Goal: Contribute content

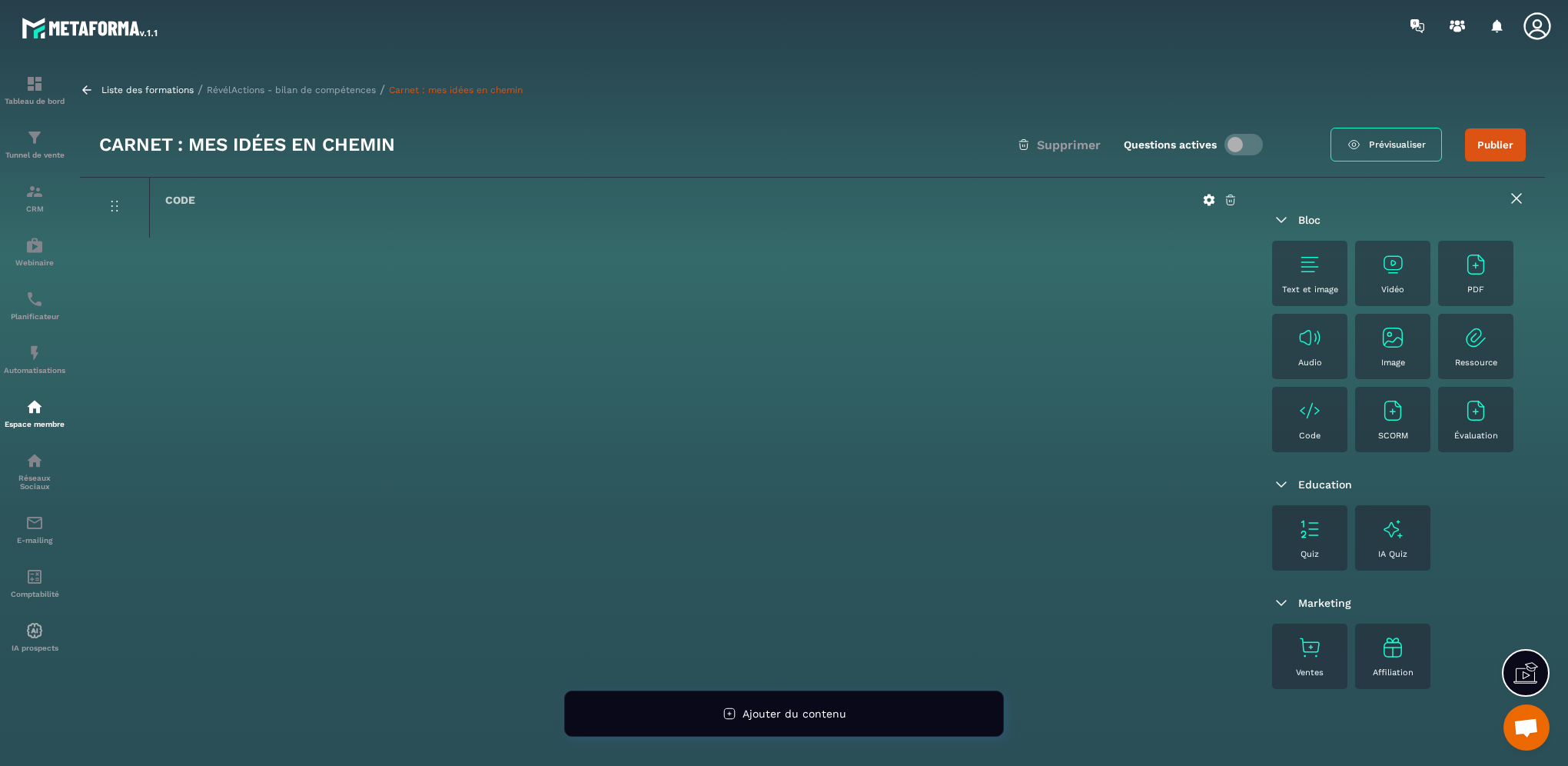
scroll to position [803, 0]
click at [1302, 268] on img at bounding box center [1309, 263] width 24 height 24
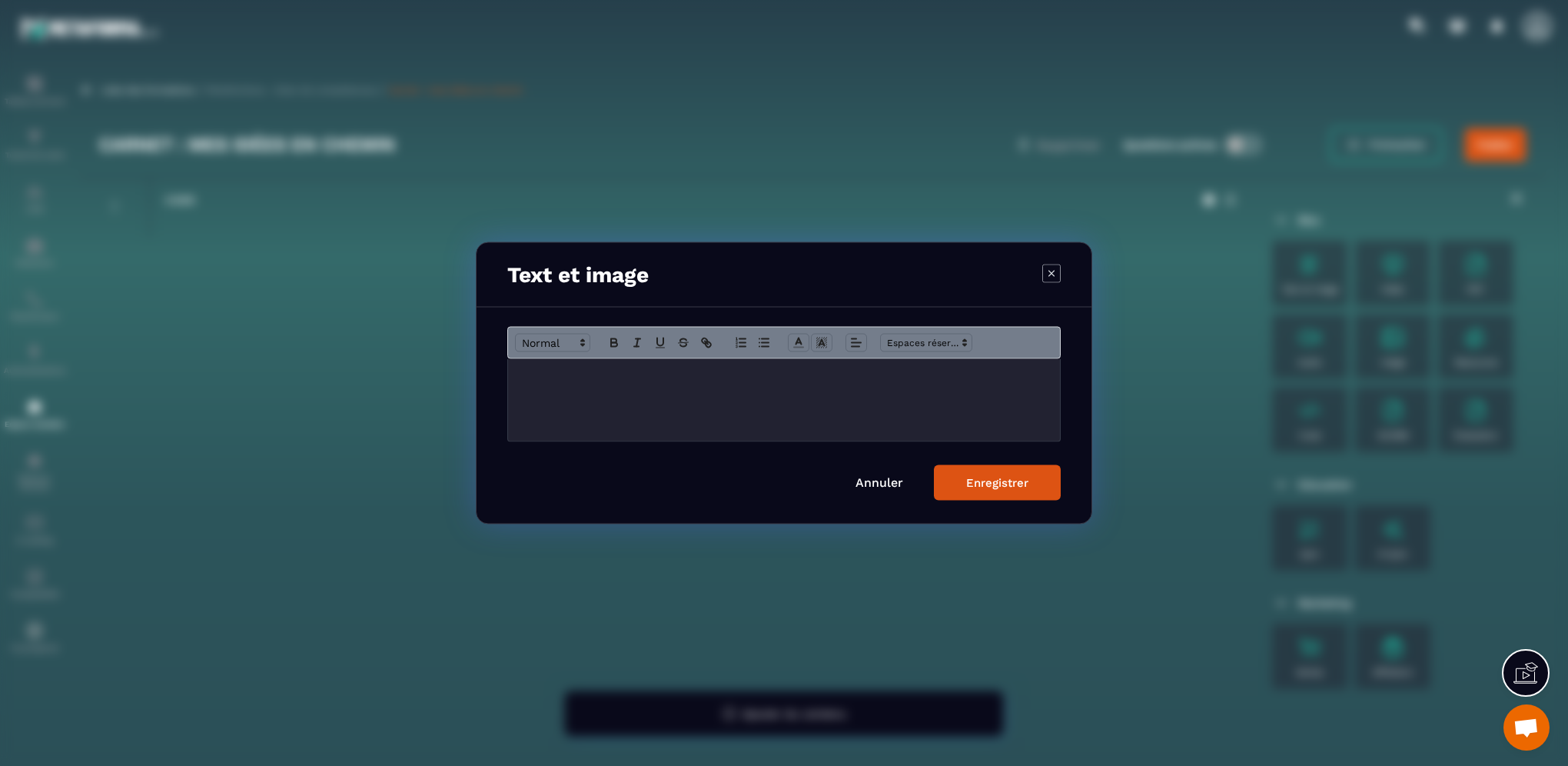
click at [581, 386] on div "Modal window" at bounding box center [784, 399] width 552 height 82
click at [1045, 268] on icon "Modal window" at bounding box center [1052, 272] width 19 height 19
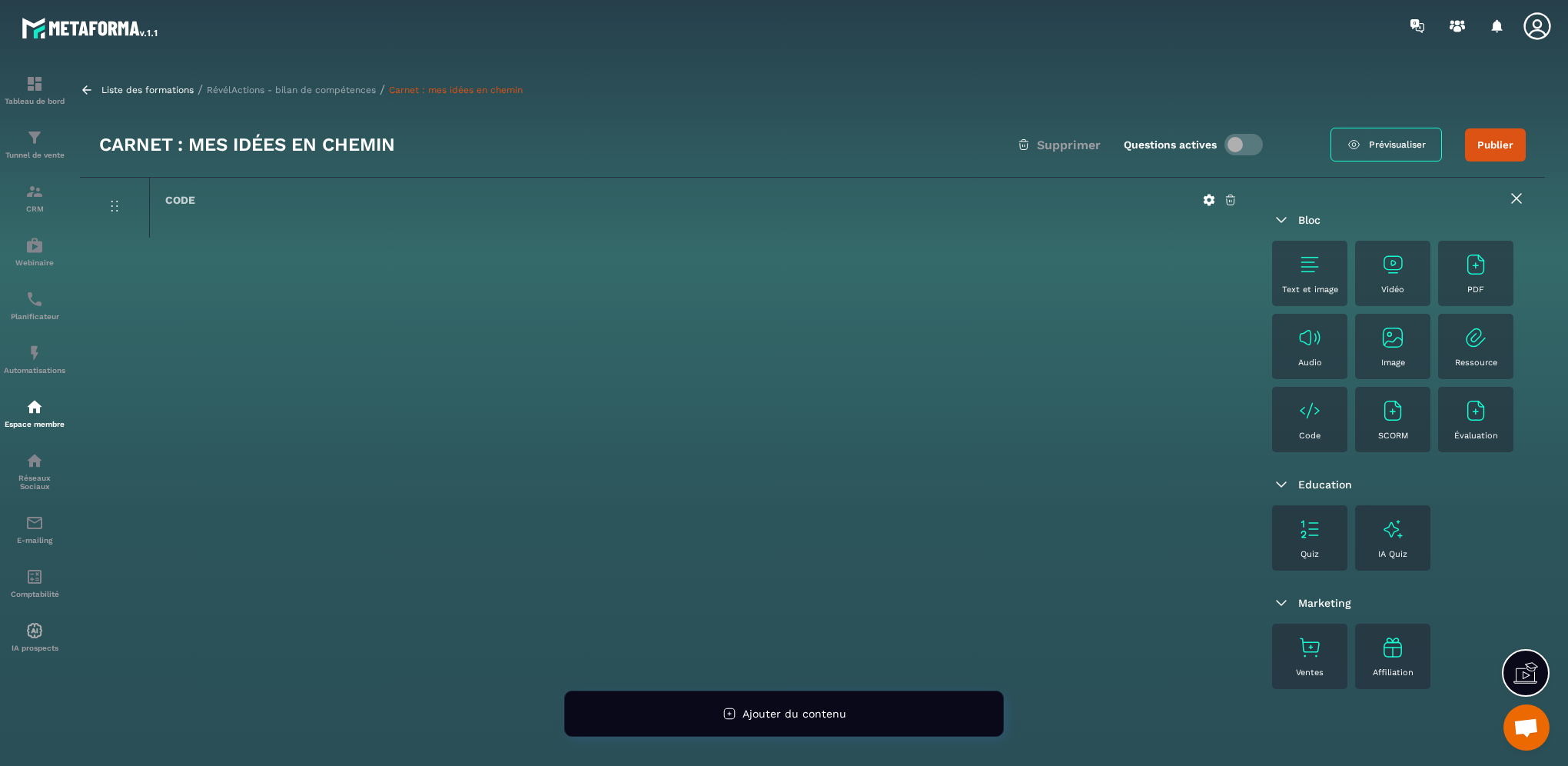
click at [1308, 286] on p "Text et image" at bounding box center [1310, 289] width 56 height 10
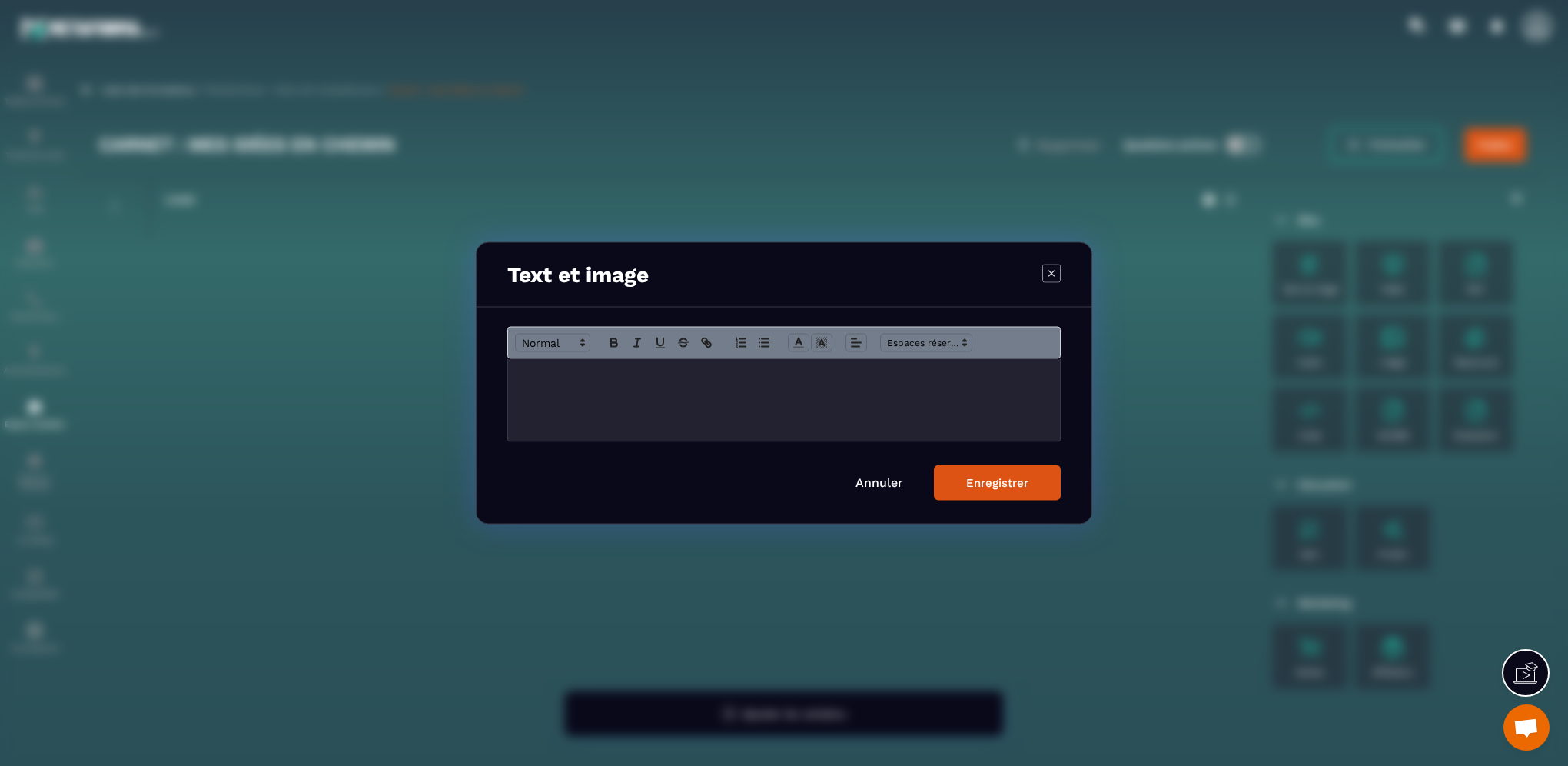
click at [756, 385] on div "Modal window" at bounding box center [784, 399] width 552 height 82
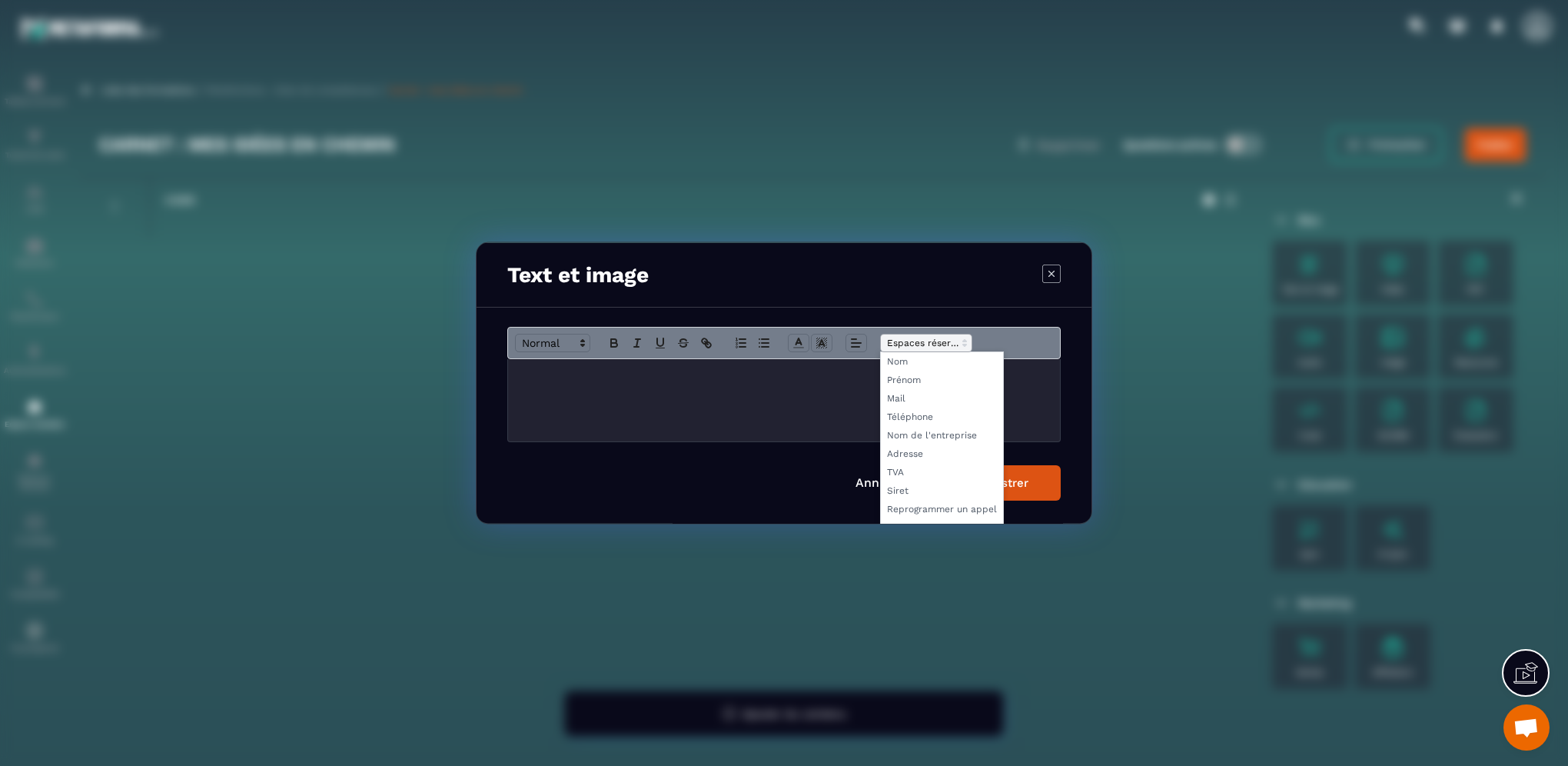
click at [910, 334] on span "Modal window" at bounding box center [926, 343] width 93 height 19
drag, startPoint x: 824, startPoint y: 385, endPoint x: 837, endPoint y: 372, distance: 18.4
click at [837, 372] on div "Modal window" at bounding box center [784, 399] width 552 height 82
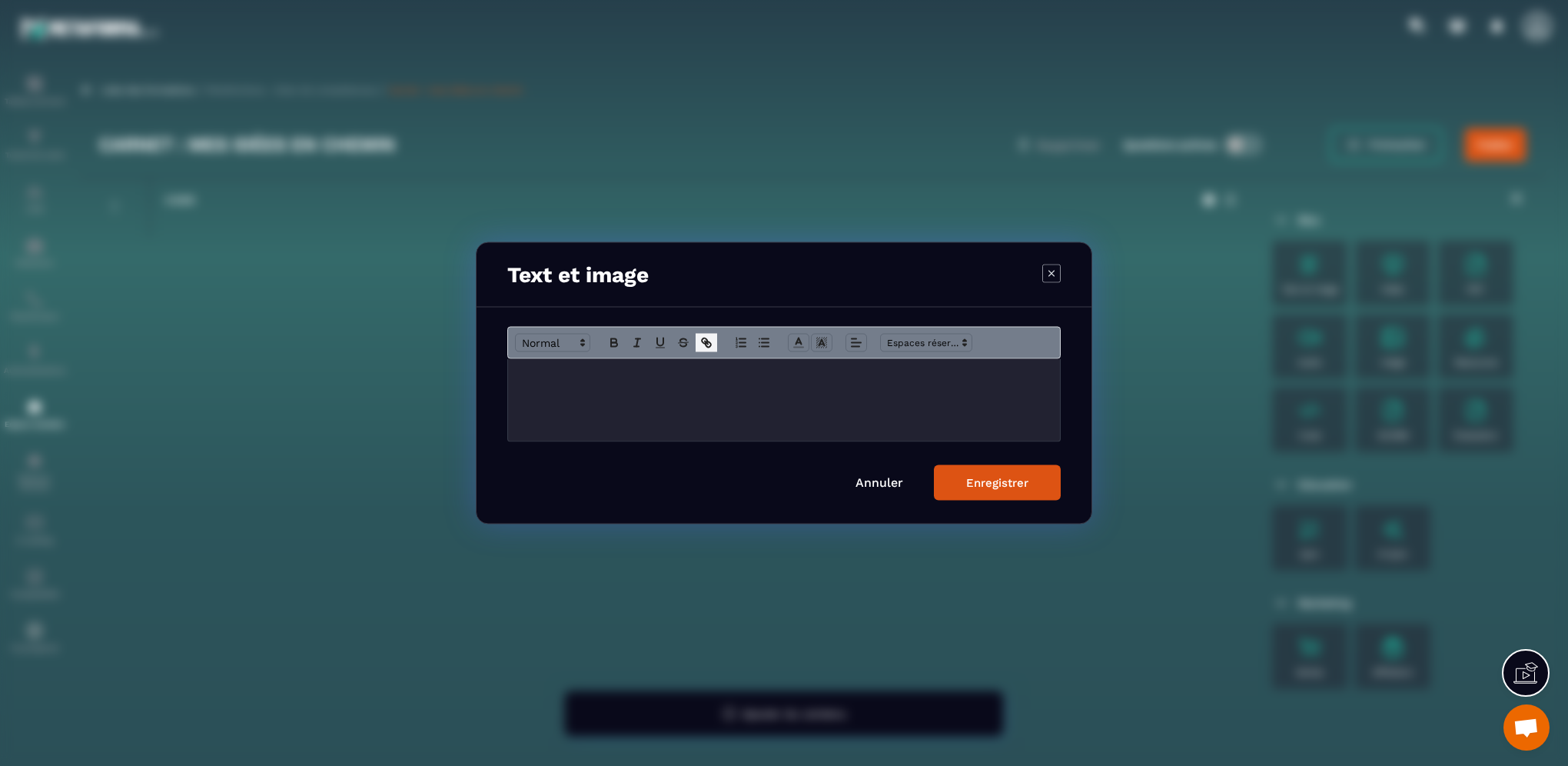
click at [706, 343] on icon "Modal window" at bounding box center [708, 345] width 5 height 5
click at [1048, 283] on div "Modal window" at bounding box center [1052, 274] width 19 height 22
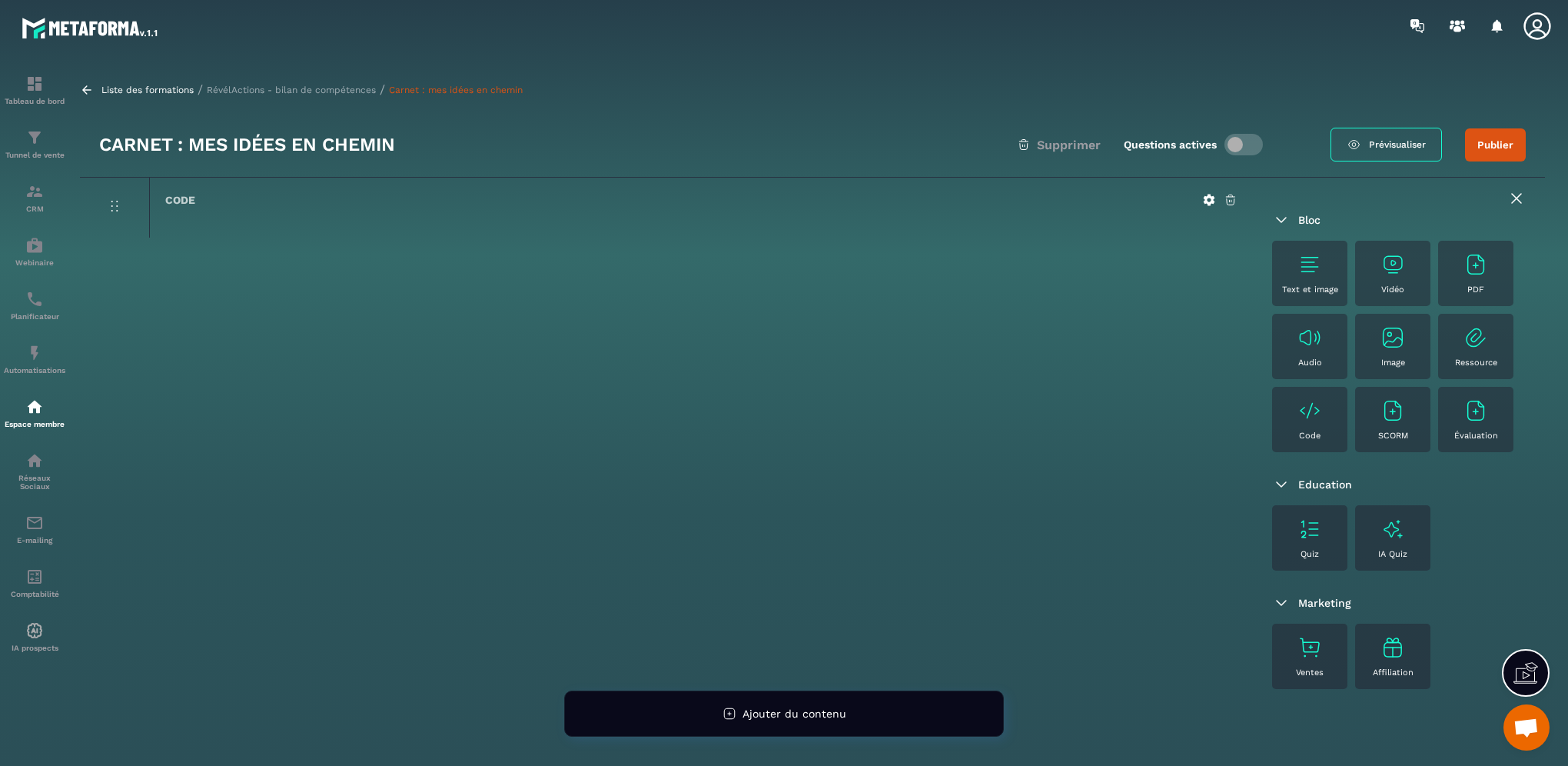
click at [1473, 346] on img at bounding box center [1475, 337] width 24 height 24
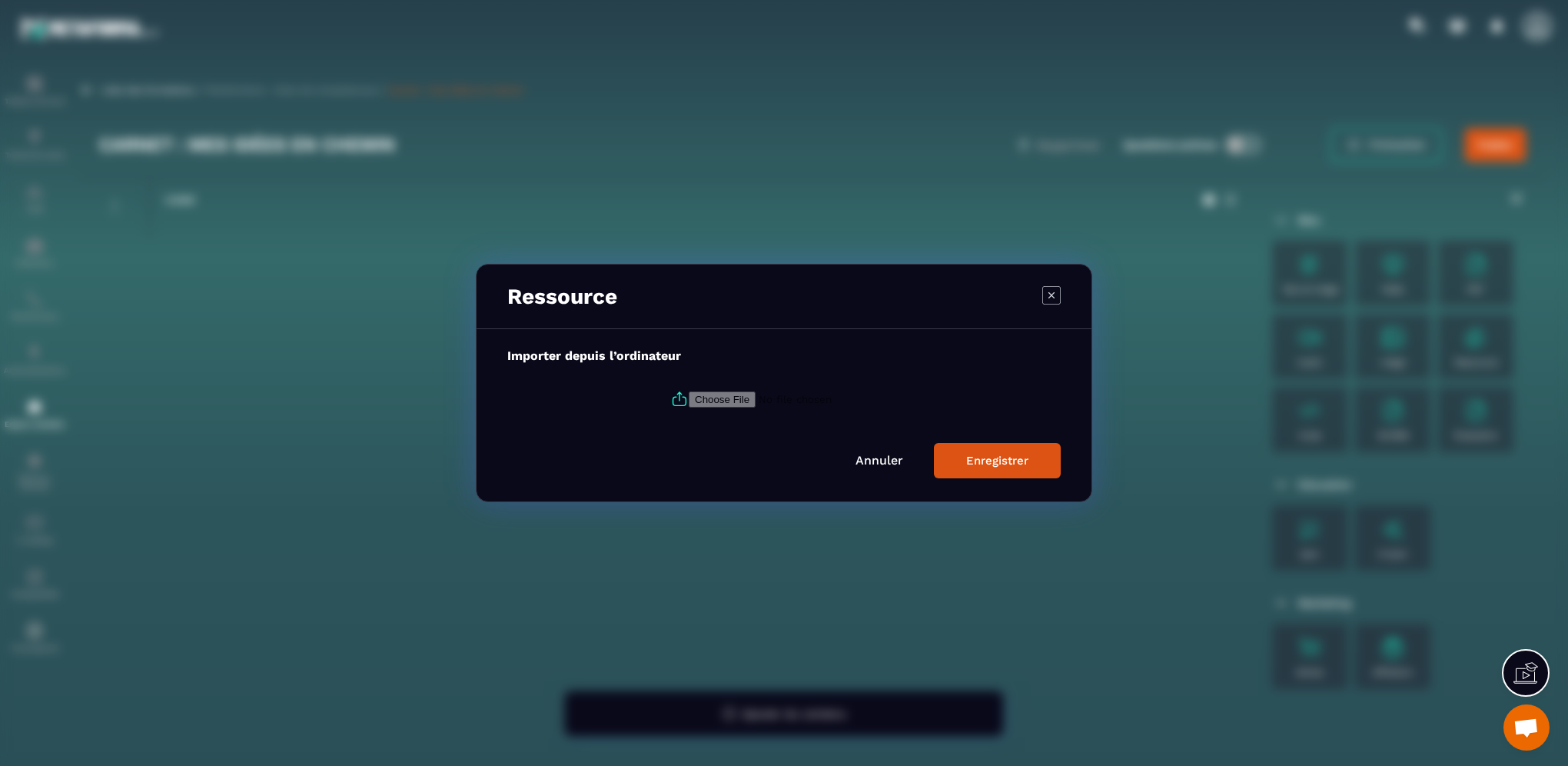
click at [1046, 296] on icon "Modal window" at bounding box center [1052, 295] width 19 height 19
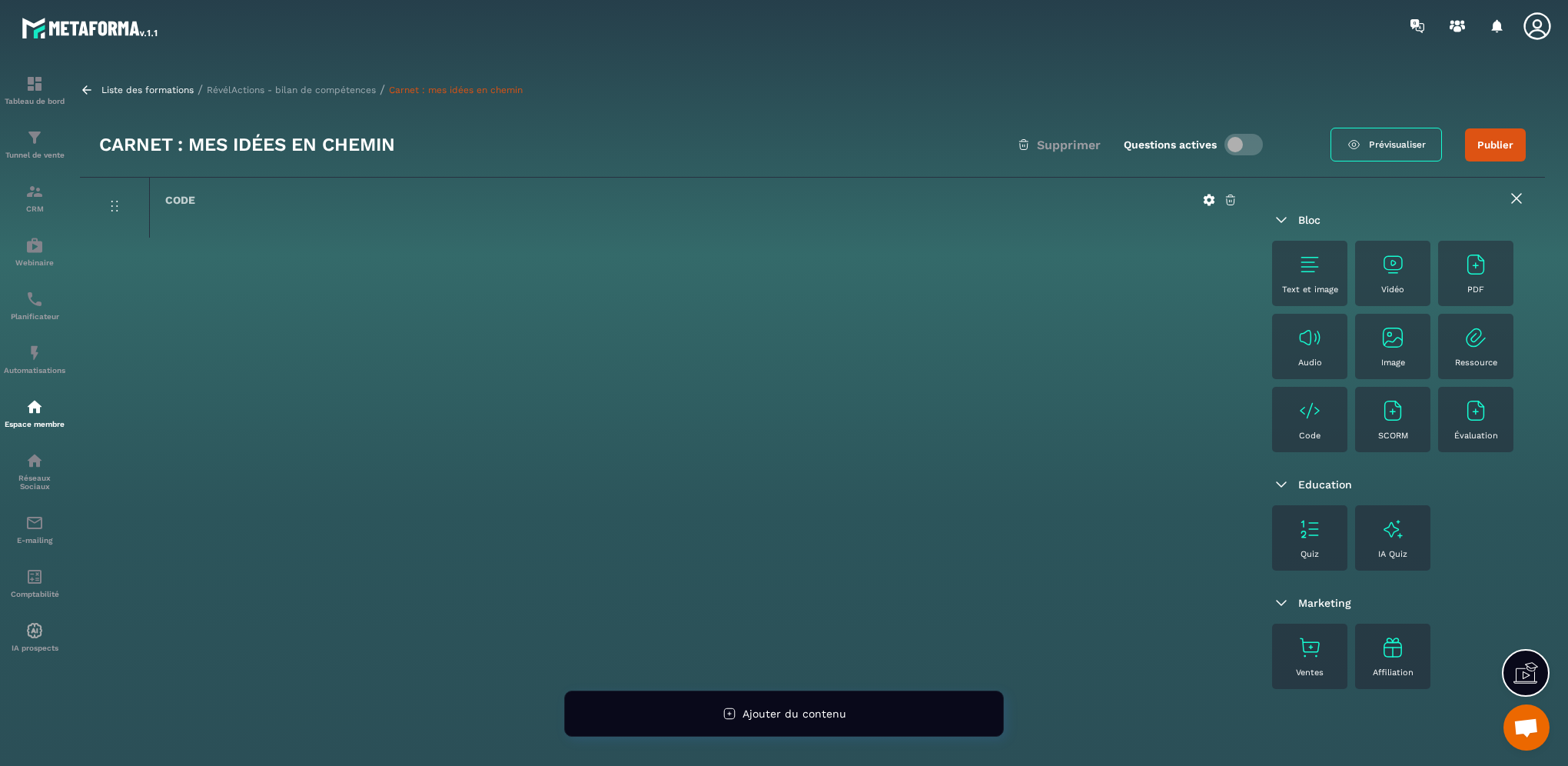
click at [1403, 331] on img at bounding box center [1393, 337] width 24 height 24
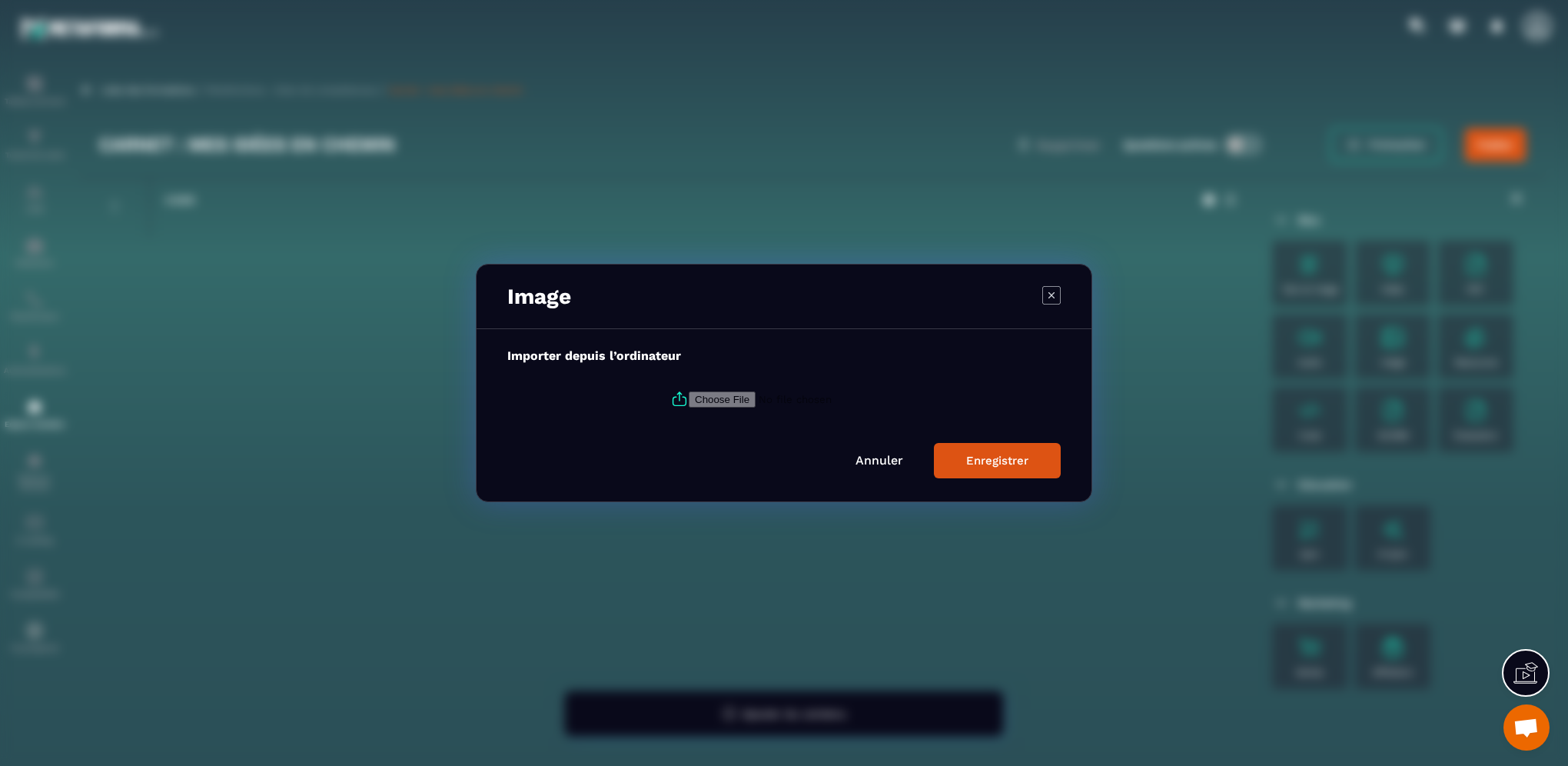
click at [713, 400] on input "Modal window" at bounding box center [793, 399] width 209 height 16
click at [929, 394] on label "Modal window" at bounding box center [784, 399] width 554 height 41
click at [898, 394] on input "Modal window" at bounding box center [793, 399] width 209 height 16
type input "**********"
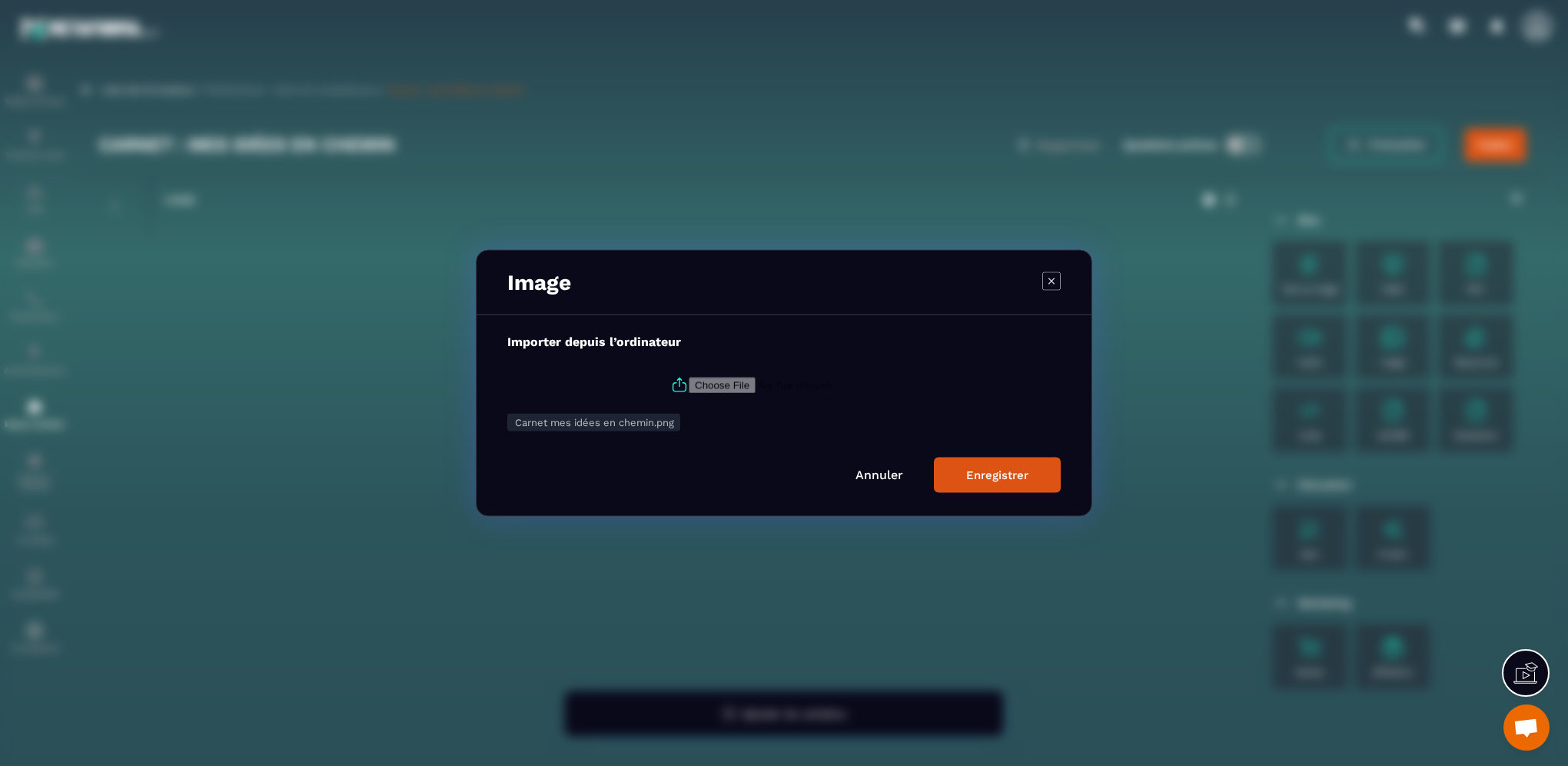
click at [988, 479] on div "Enregistrer" at bounding box center [997, 475] width 62 height 13
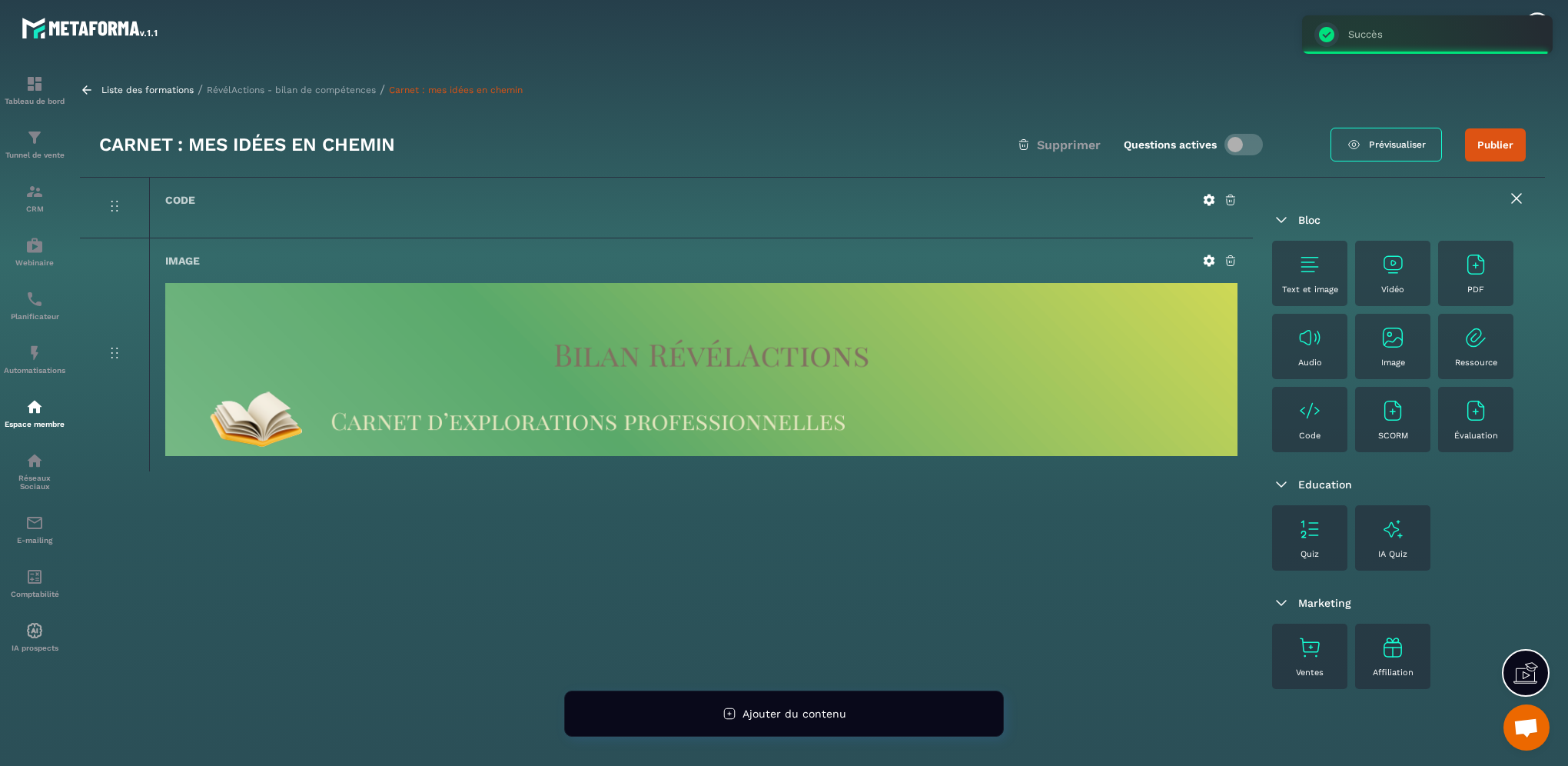
click at [1295, 268] on div "Text et image" at bounding box center [1310, 272] width 60 height 42
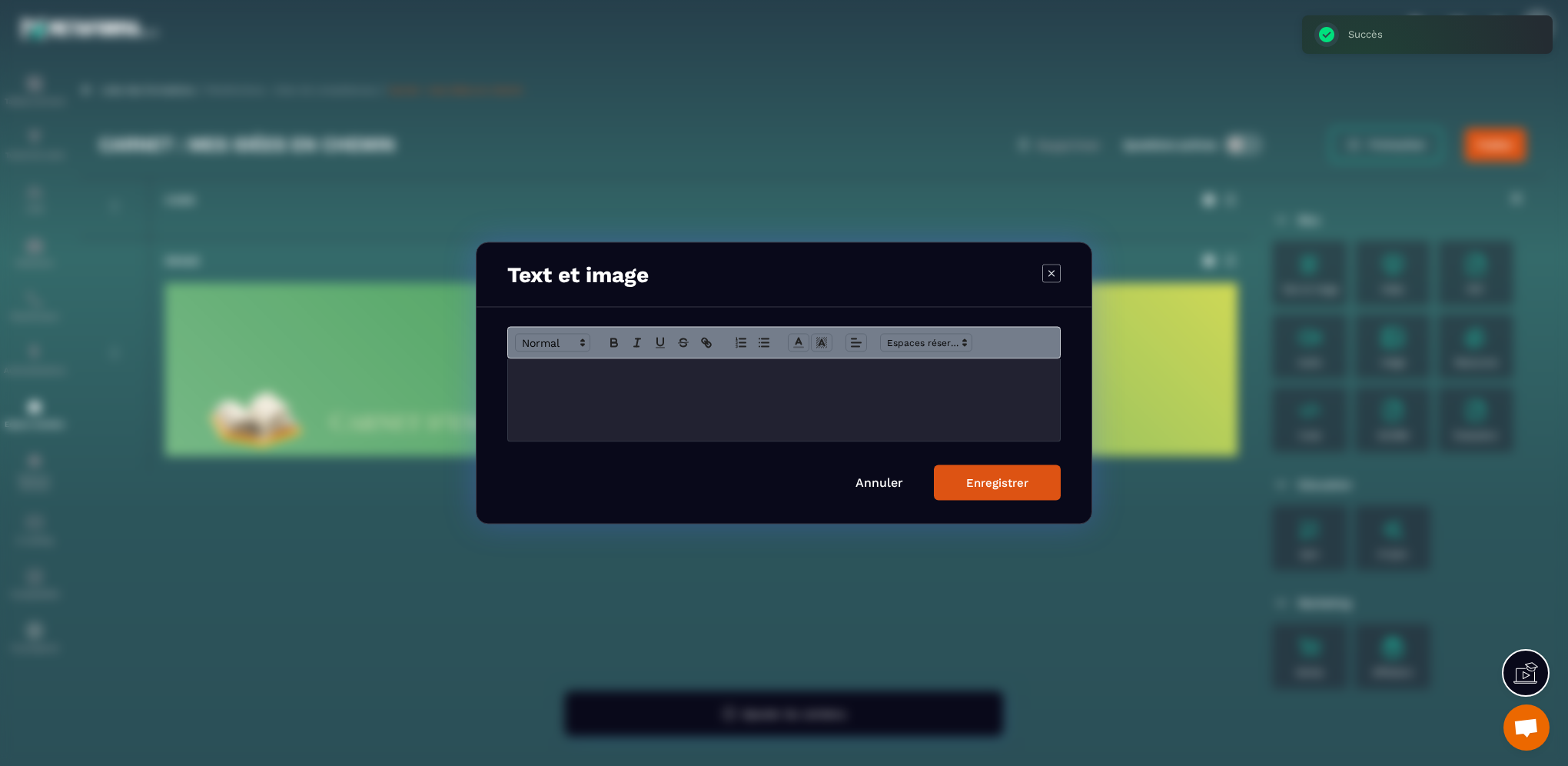
click at [695, 416] on div "Modal window" at bounding box center [784, 399] width 552 height 82
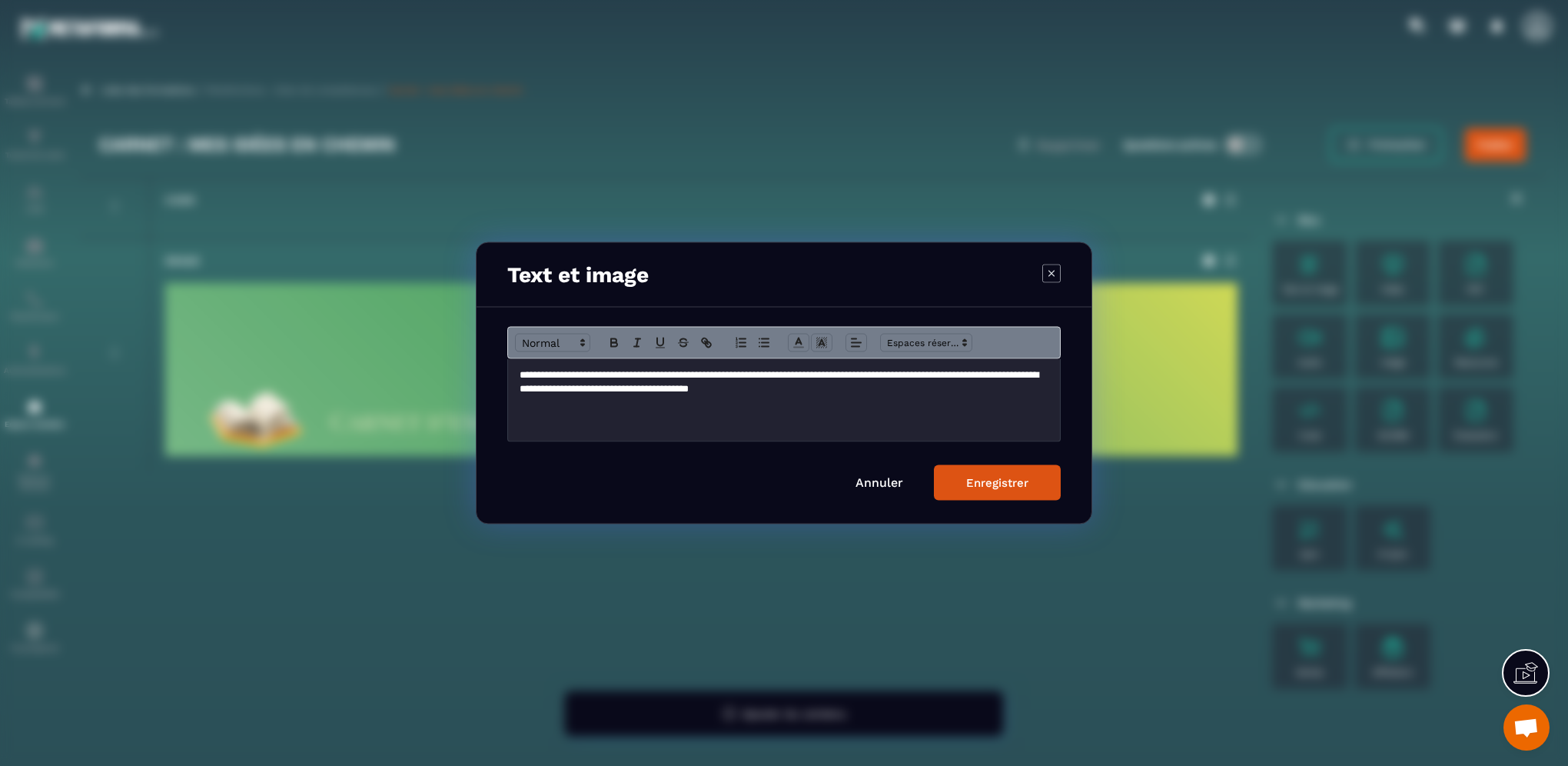
click at [931, 379] on p "**********" at bounding box center [784, 383] width 529 height 29
click at [910, 375] on p "**********" at bounding box center [784, 383] width 529 height 29
click at [987, 387] on p "**********" at bounding box center [784, 383] width 529 height 29
